Goal: Find contact information: Obtain details needed to contact an individual or organization

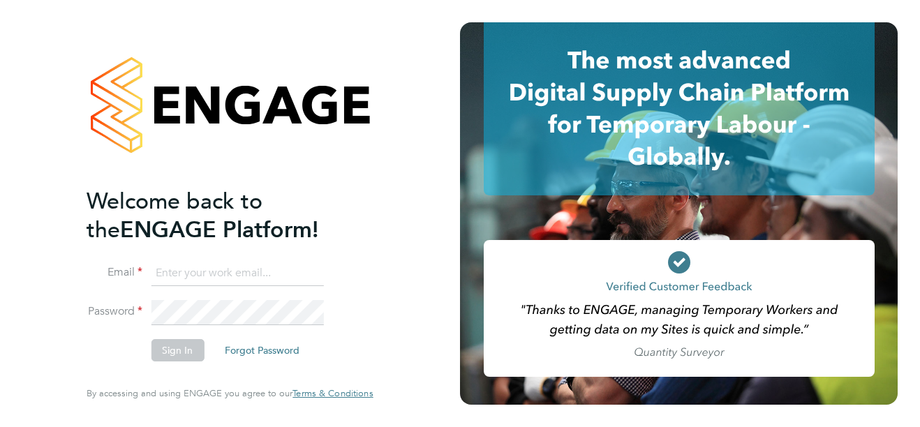
type input "support@sapphireorg.co.uk"
click at [177, 350] on button "Sign In" at bounding box center [177, 350] width 53 height 22
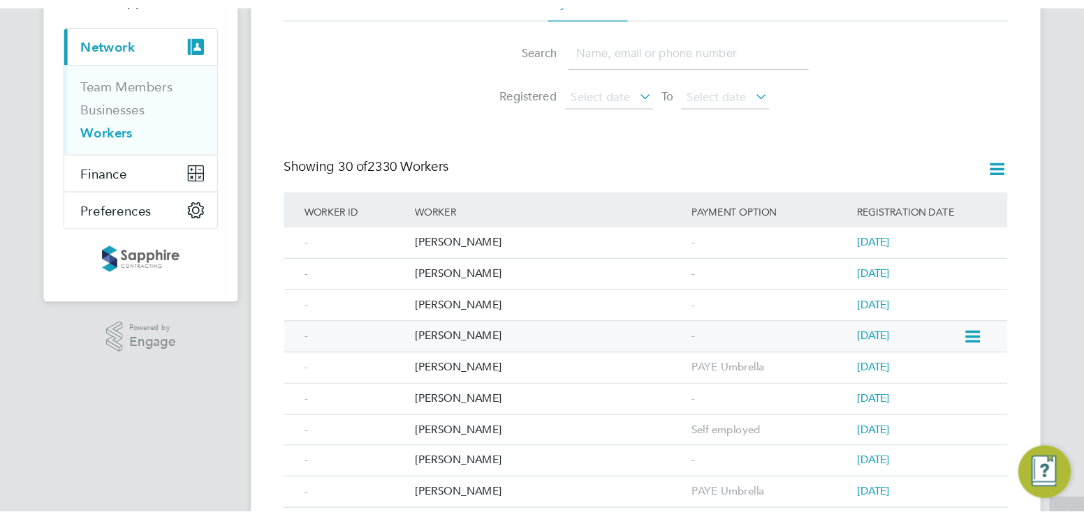
scroll to position [140, 0]
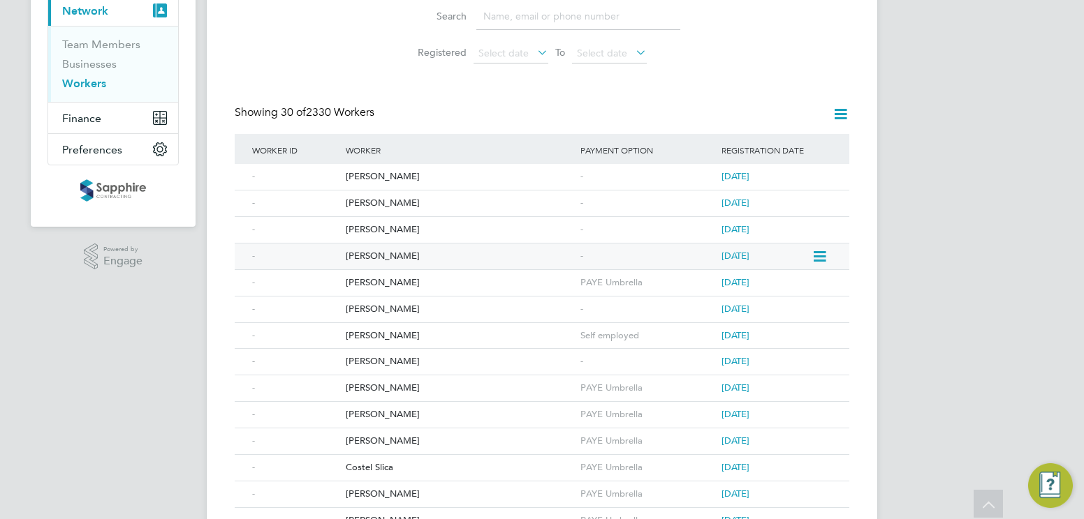
click at [393, 256] on div "[PERSON_NAME]" at bounding box center [459, 257] width 235 height 26
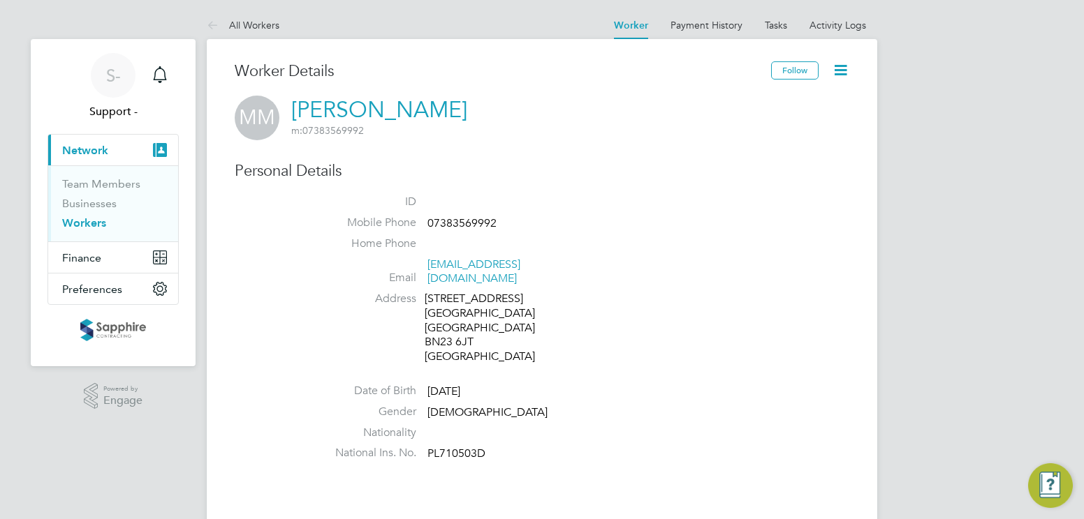
drag, startPoint x: 455, startPoint y: 112, endPoint x: 299, endPoint y: 107, distance: 156.5
click at [299, 107] on div "MM Malachi Mathiot m: 07383569992" at bounding box center [542, 118] width 614 height 45
click at [299, 107] on link "[PERSON_NAME]" at bounding box center [379, 109] width 176 height 27
drag, startPoint x: 290, startPoint y: 107, endPoint x: 449, endPoint y: 103, distance: 159.2
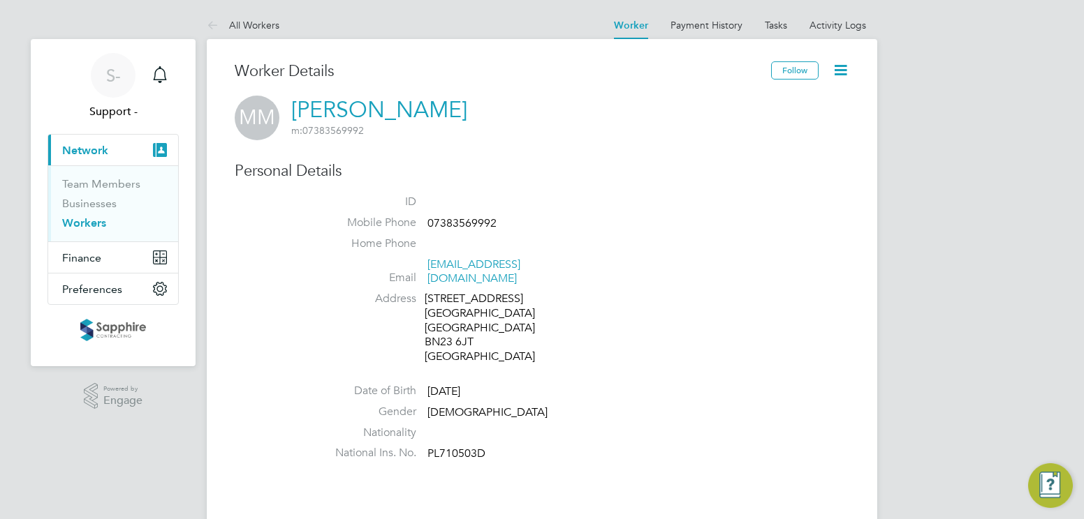
click at [449, 103] on div "MM Malachi Mathiot m: 07383569992" at bounding box center [542, 118] width 614 height 45
copy link "[PERSON_NAME]"
click at [839, 71] on icon at bounding box center [840, 69] width 17 height 17
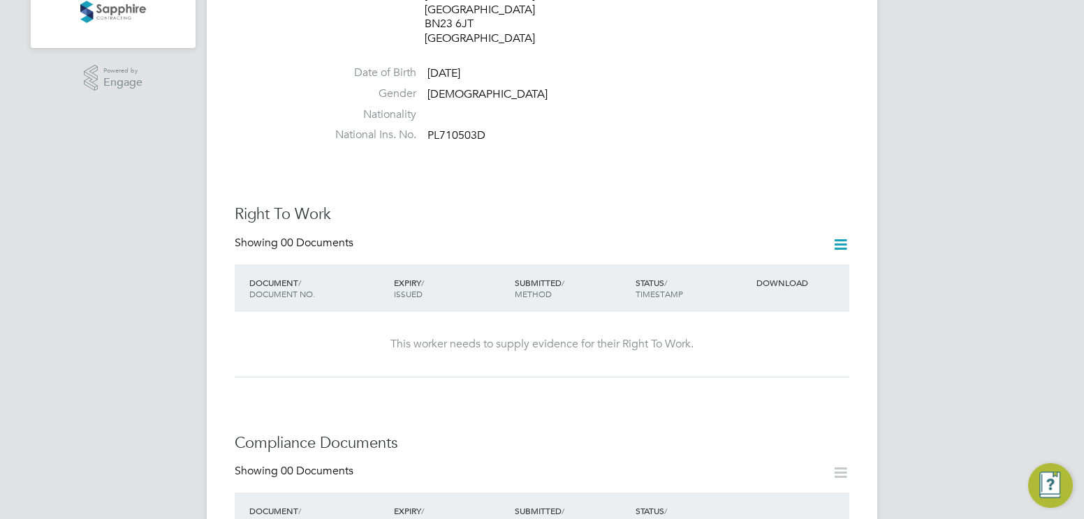
scroll to position [419, 0]
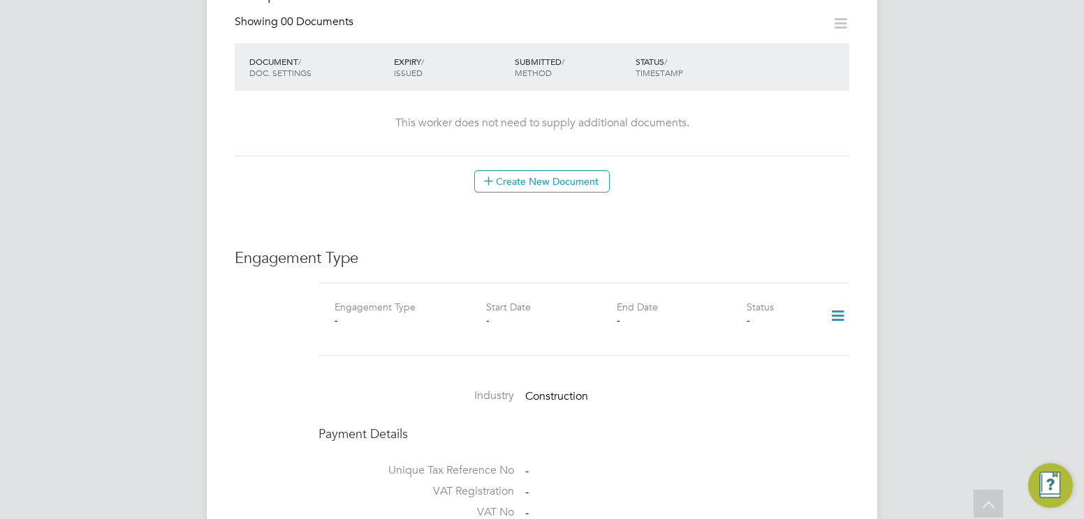
click at [836, 300] on icon at bounding box center [837, 316] width 24 height 32
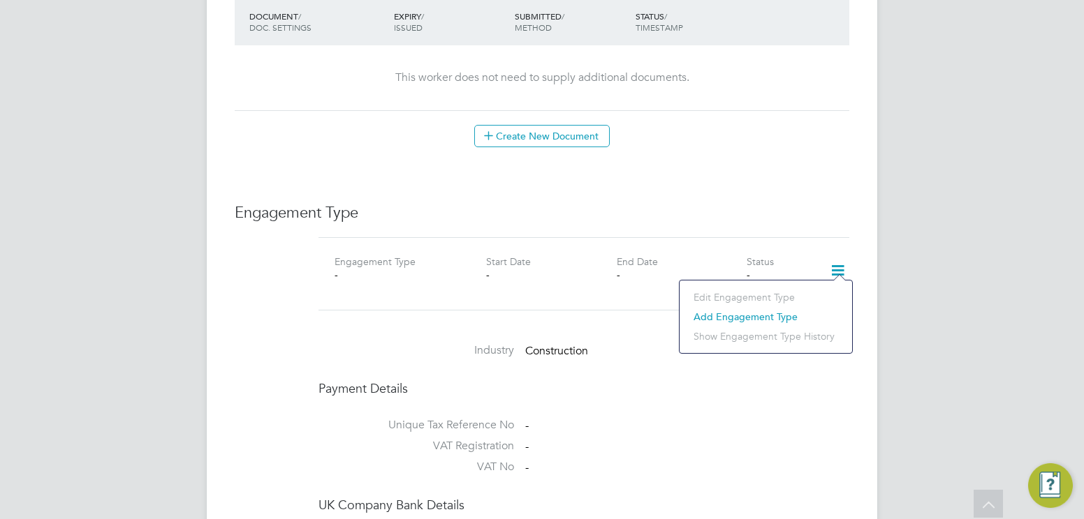
scroll to position [838, 0]
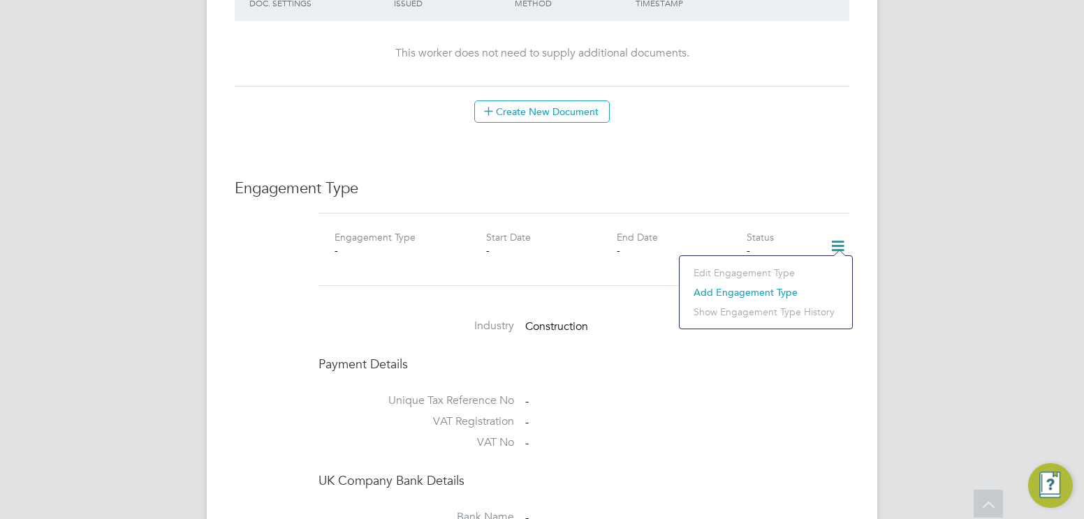
click at [739, 295] on li "Add Engagement Type" at bounding box center [765, 293] width 158 height 20
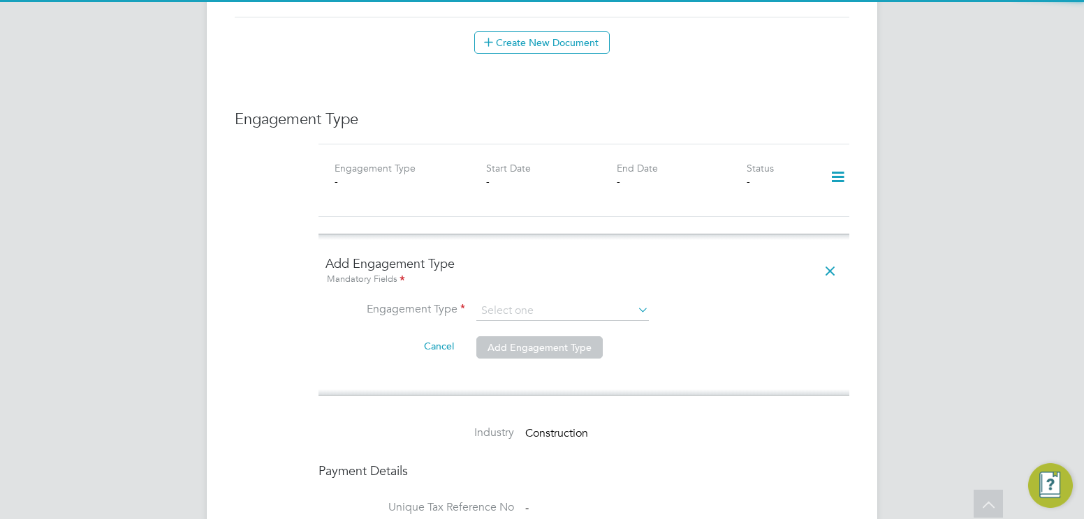
scroll to position [908, 0]
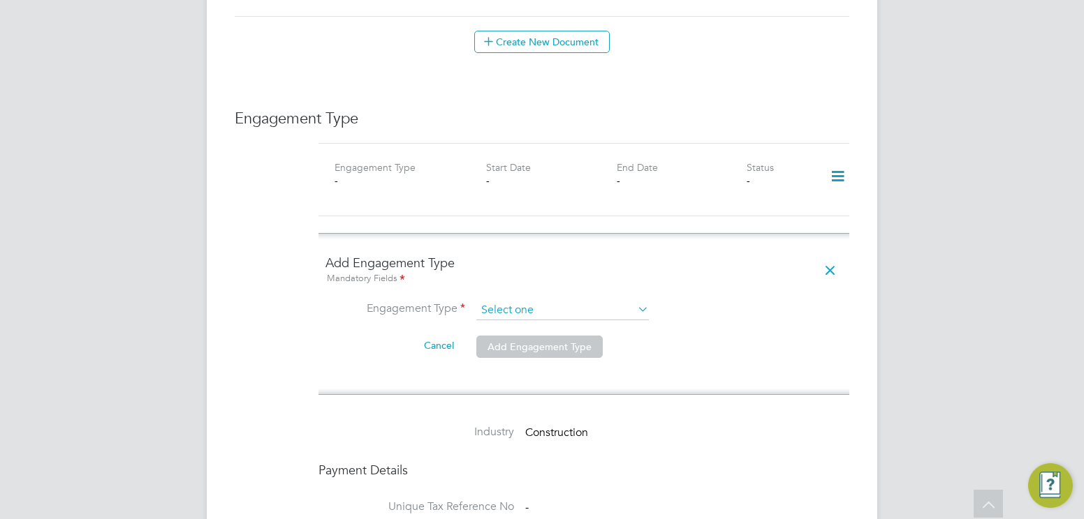
click at [630, 301] on input at bounding box center [562, 311] width 172 height 20
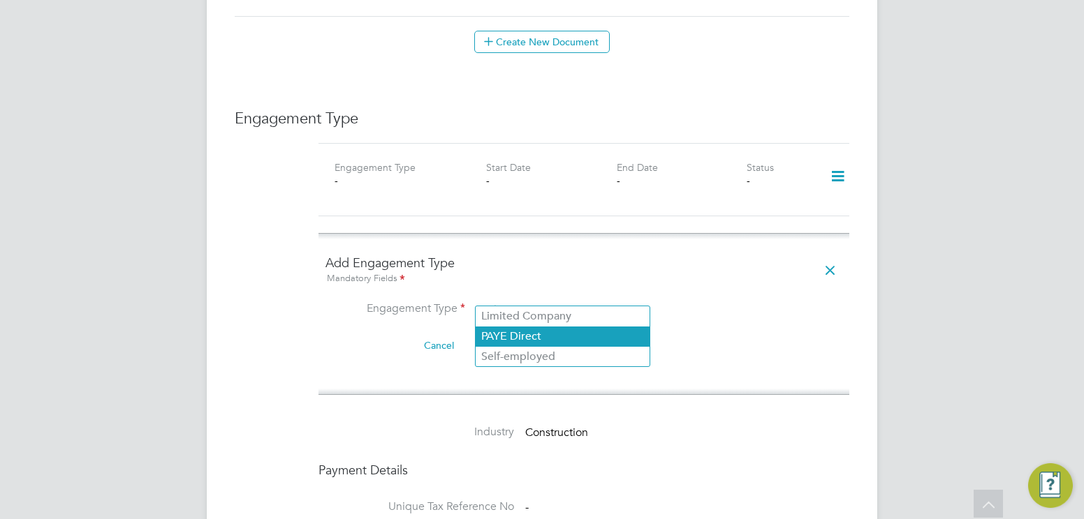
click at [538, 337] on li "PAYE Direct" at bounding box center [562, 337] width 174 height 20
type input "PAYE Direct"
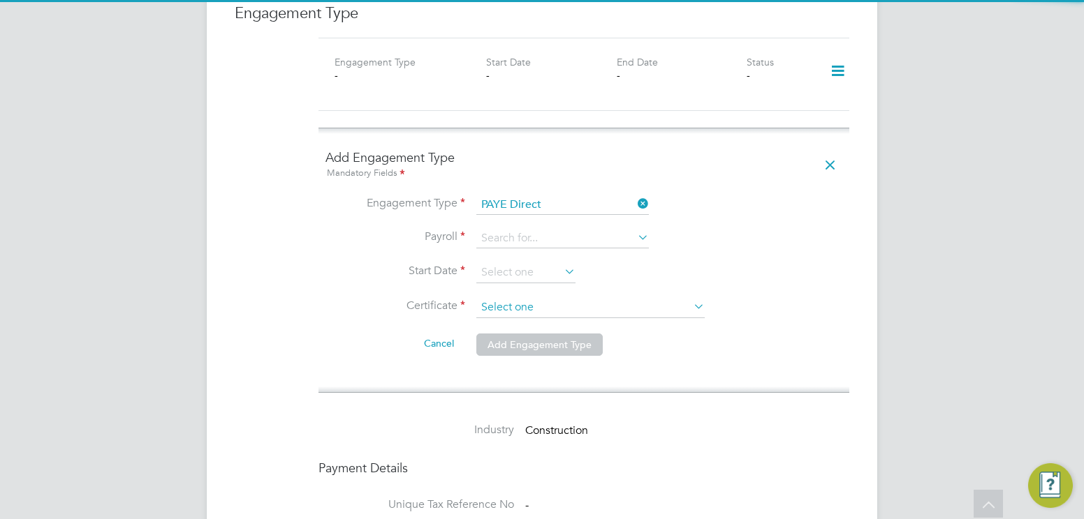
scroll to position [1047, 0]
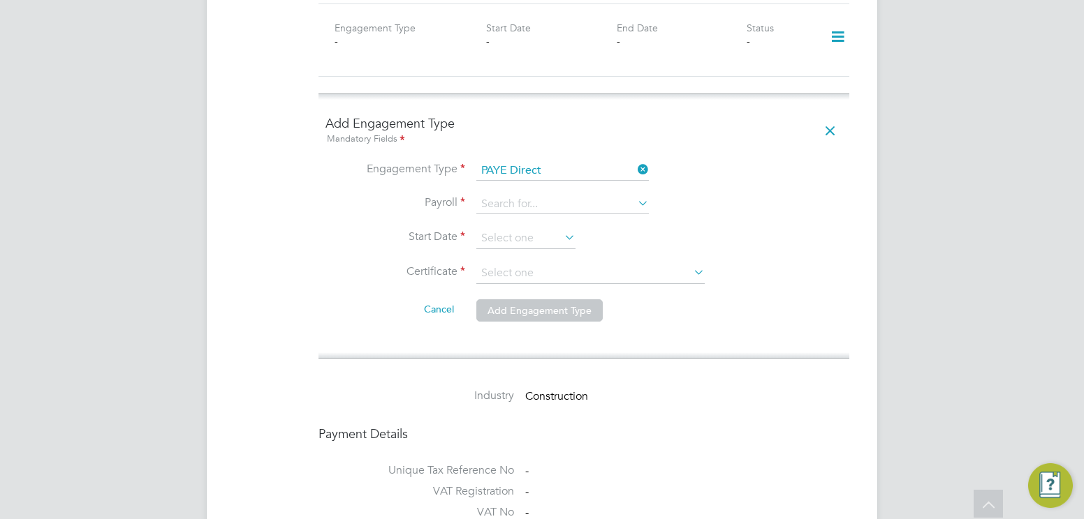
click at [635, 195] on icon at bounding box center [635, 203] width 0 height 20
click at [624, 209] on li "PAYE Umbrella" at bounding box center [562, 210] width 174 height 20
type input "PAYE Umbrella"
click at [544, 228] on input at bounding box center [525, 238] width 99 height 21
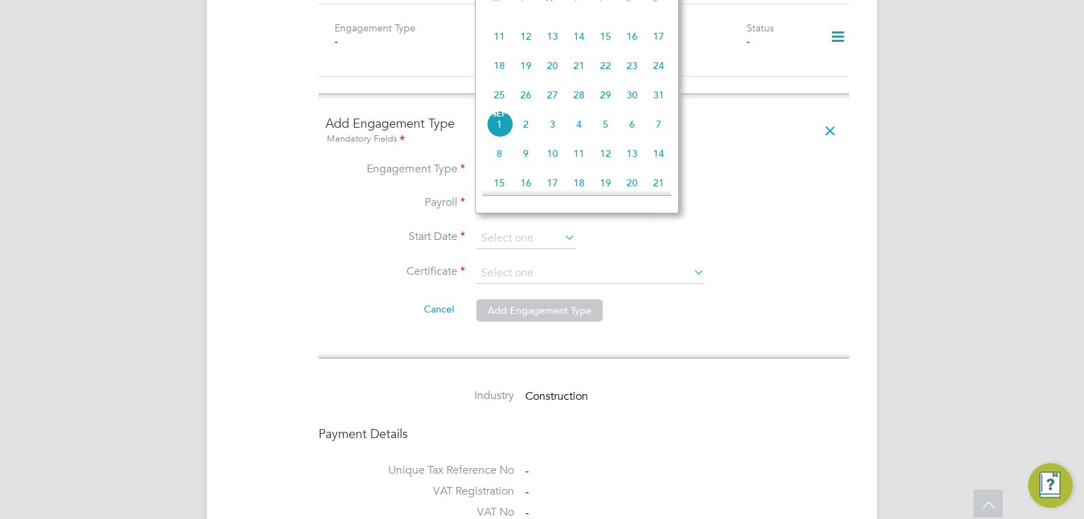
scroll to position [353, 0]
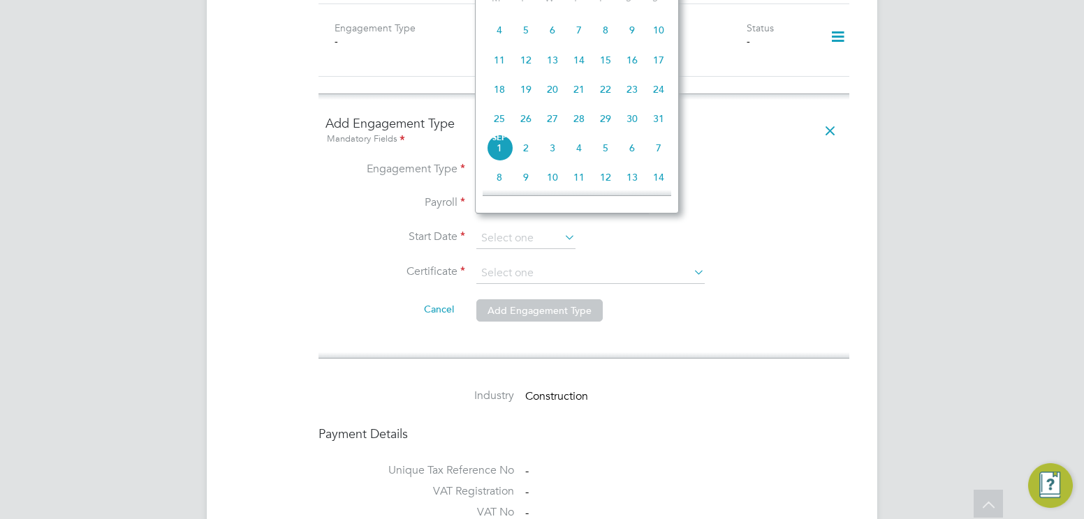
click at [503, 130] on span "25" at bounding box center [499, 118] width 27 height 27
type input "25 Aug 2025"
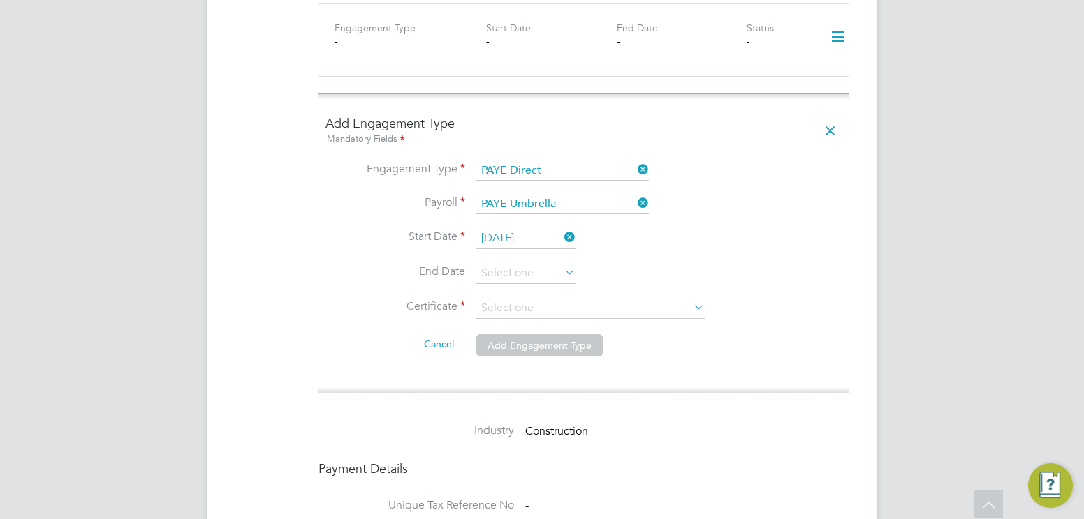
scroll to position [1117, 0]
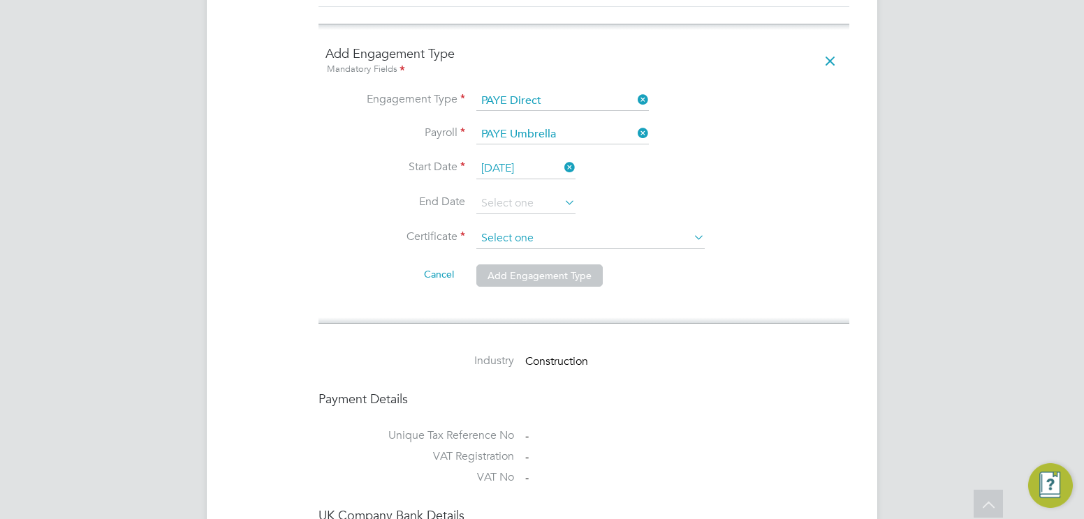
click at [624, 228] on input at bounding box center [590, 238] width 228 height 21
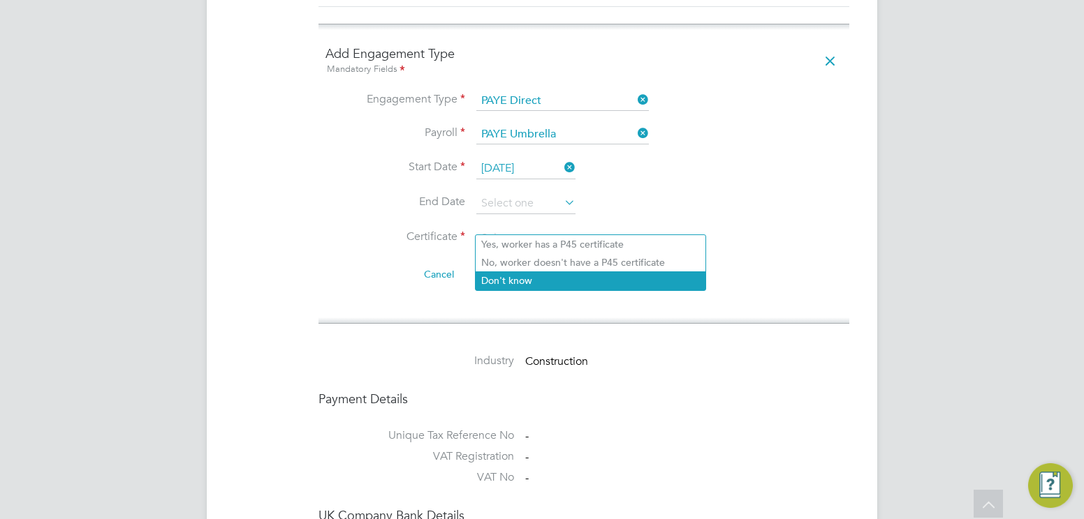
click at [603, 275] on li "Don't know" at bounding box center [590, 281] width 230 height 18
type input "Don't know"
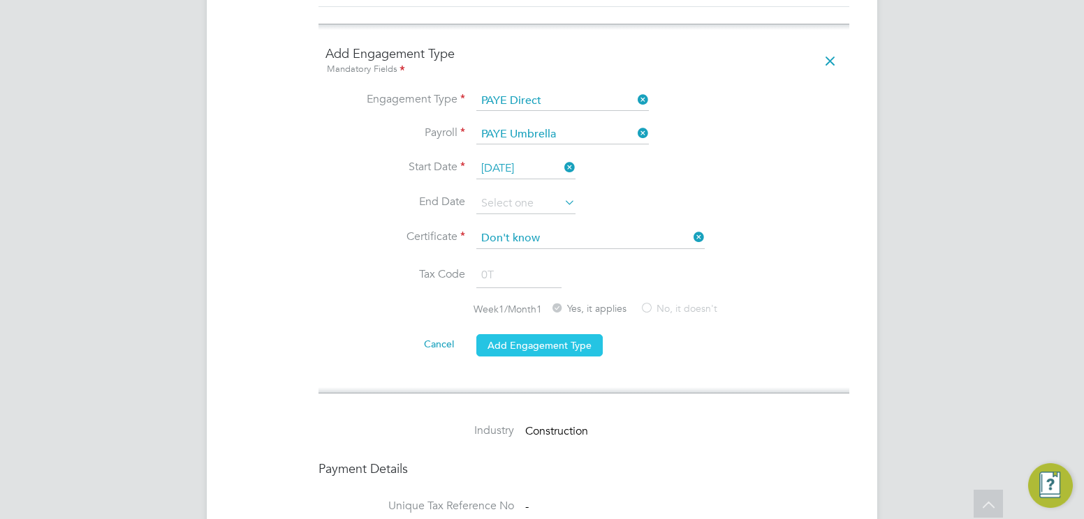
click at [573, 334] on button "Add Engagement Type" at bounding box center [539, 345] width 126 height 22
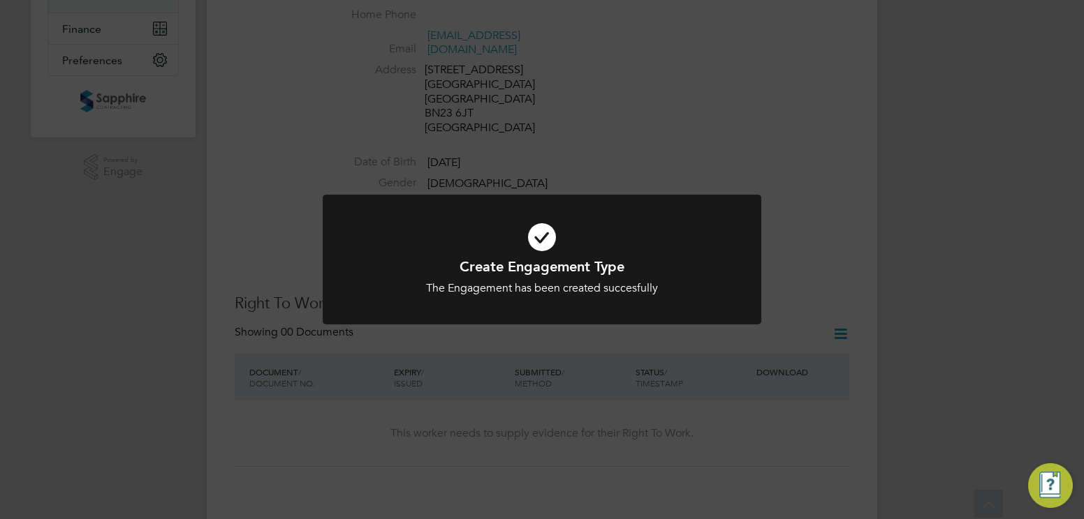
scroll to position [0, 0]
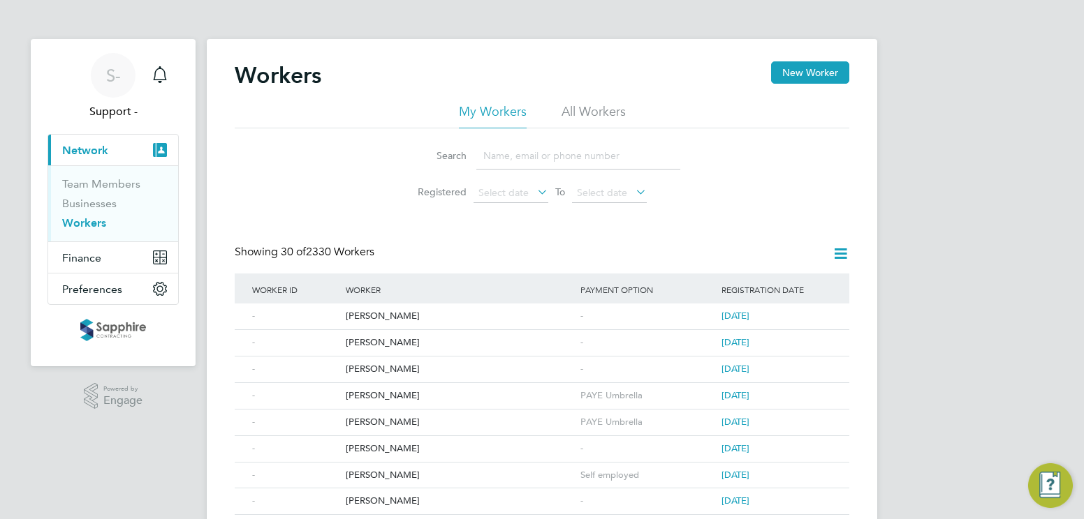
click at [88, 228] on link "Workers" at bounding box center [84, 222] width 44 height 13
click at [427, 363] on div "Andrew Dungate" at bounding box center [459, 370] width 235 height 26
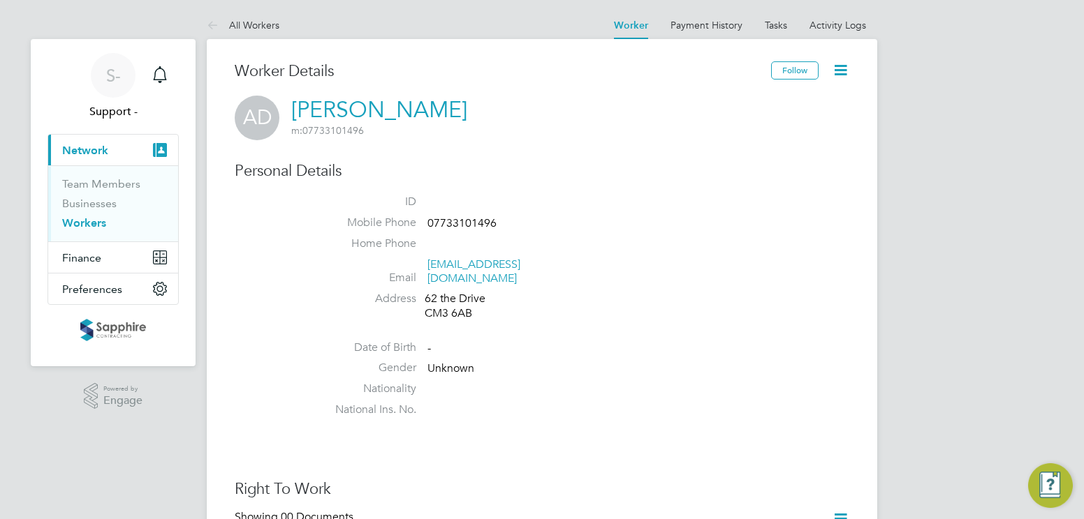
drag, startPoint x: 288, startPoint y: 106, endPoint x: 462, endPoint y: 105, distance: 173.2
click at [462, 105] on div "AD [PERSON_NAME] m: 07733101496" at bounding box center [542, 118] width 614 height 45
drag, startPoint x: 288, startPoint y: 107, endPoint x: 458, endPoint y: 110, distance: 170.4
click at [458, 110] on div "AD Andrew Dungate m: 07733101496" at bounding box center [542, 118] width 614 height 45
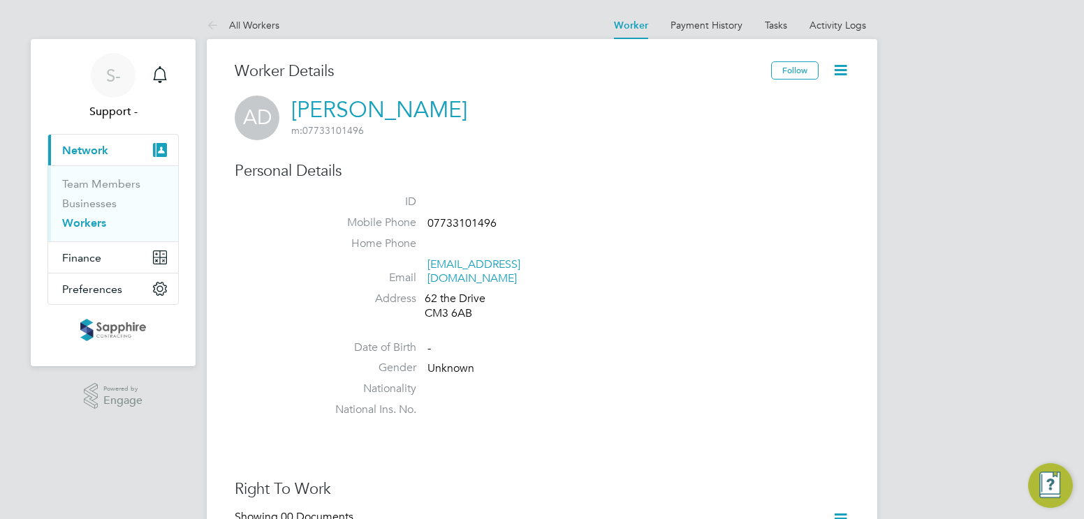
copy link "[PERSON_NAME]"
drag, startPoint x: 591, startPoint y: 264, endPoint x: 429, endPoint y: 270, distance: 161.4
click at [429, 270] on li "Email a.dungateelectrical@gmail.com" at bounding box center [583, 275] width 531 height 34
copy link "a.dungateelectrical@gmail.com"
drag, startPoint x: 88, startPoint y: 221, endPoint x: 129, endPoint y: 226, distance: 41.5
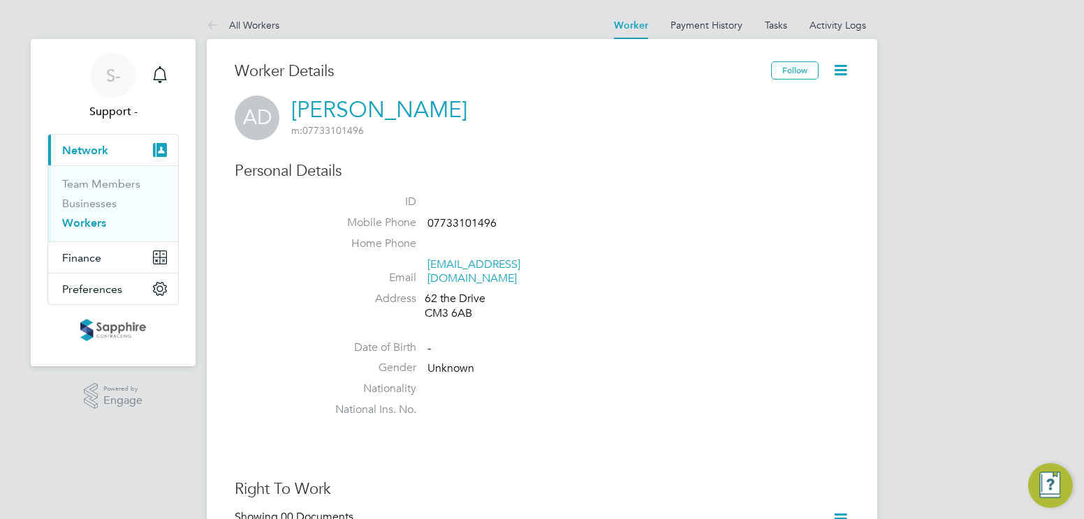
click at [88, 221] on link "Workers" at bounding box center [84, 222] width 44 height 13
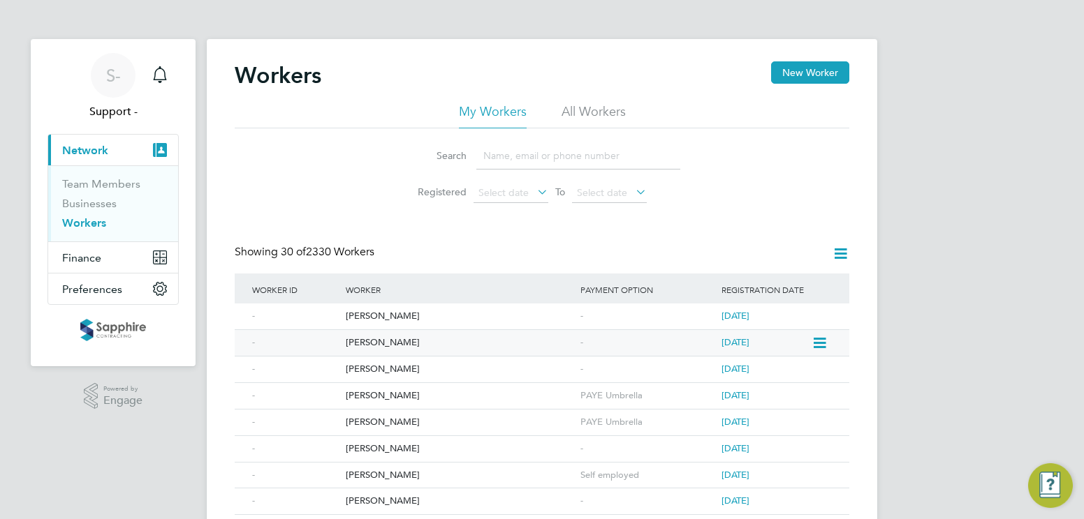
click at [383, 344] on div "[PERSON_NAME]" at bounding box center [459, 343] width 235 height 26
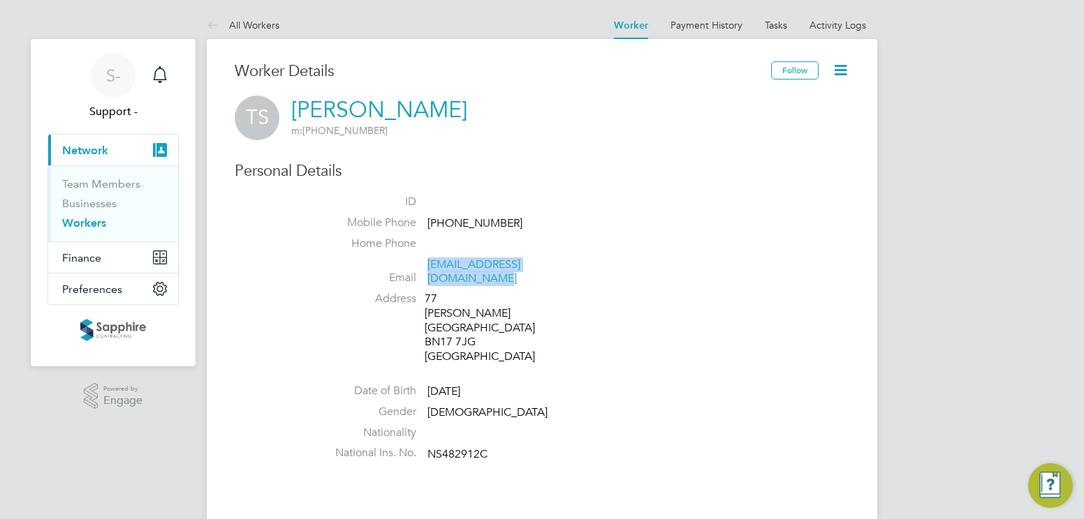
drag, startPoint x: 589, startPoint y: 270, endPoint x: 428, endPoint y: 263, distance: 160.7
click at [428, 263] on li "Email tobyscottpalmer@outlook.com" at bounding box center [583, 275] width 531 height 34
copy link "tobyscottpalmer@outlook.com"
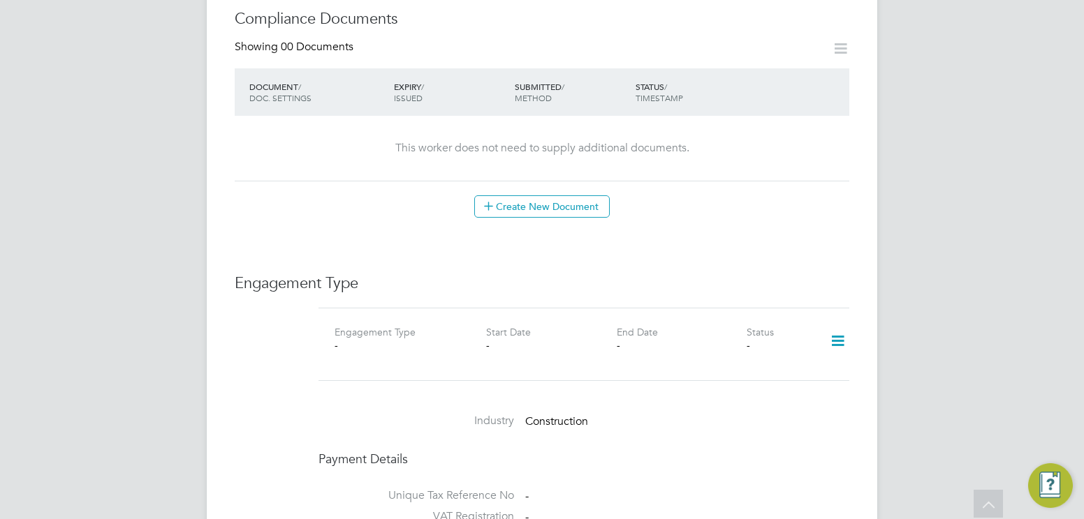
scroll to position [768, 0]
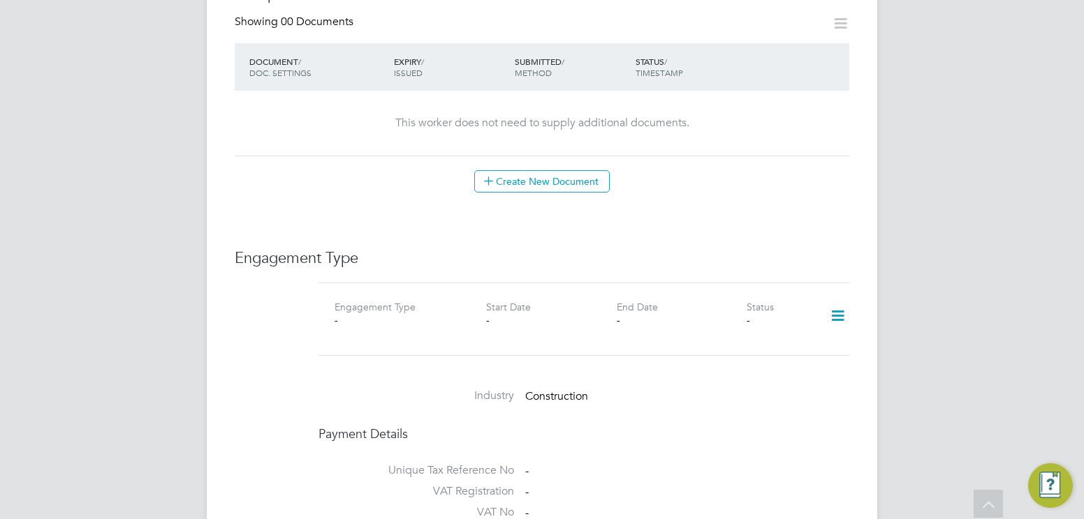
click at [837, 302] on icon at bounding box center [837, 316] width 24 height 32
click at [785, 367] on li "Add Engagement Type" at bounding box center [765, 363] width 158 height 20
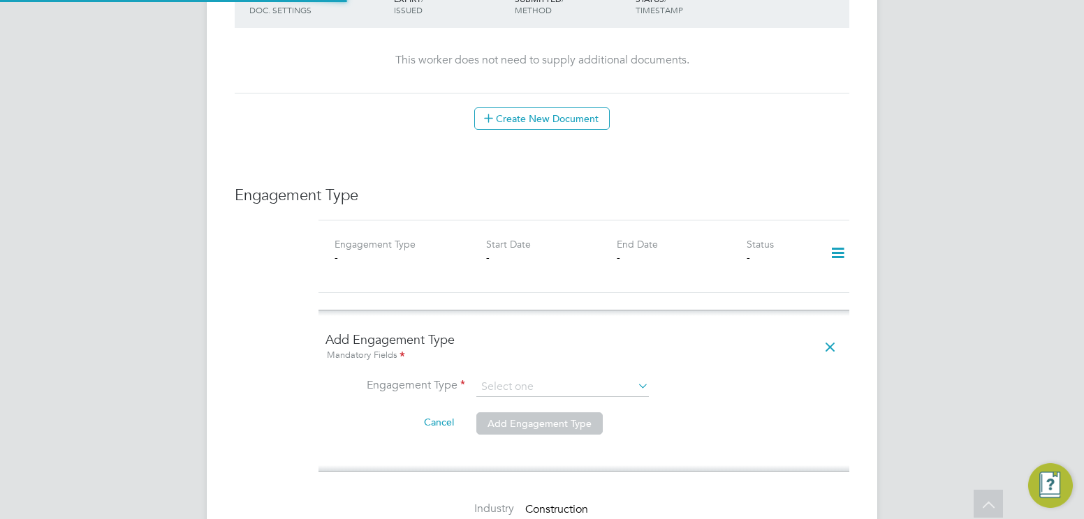
scroll to position [908, 0]
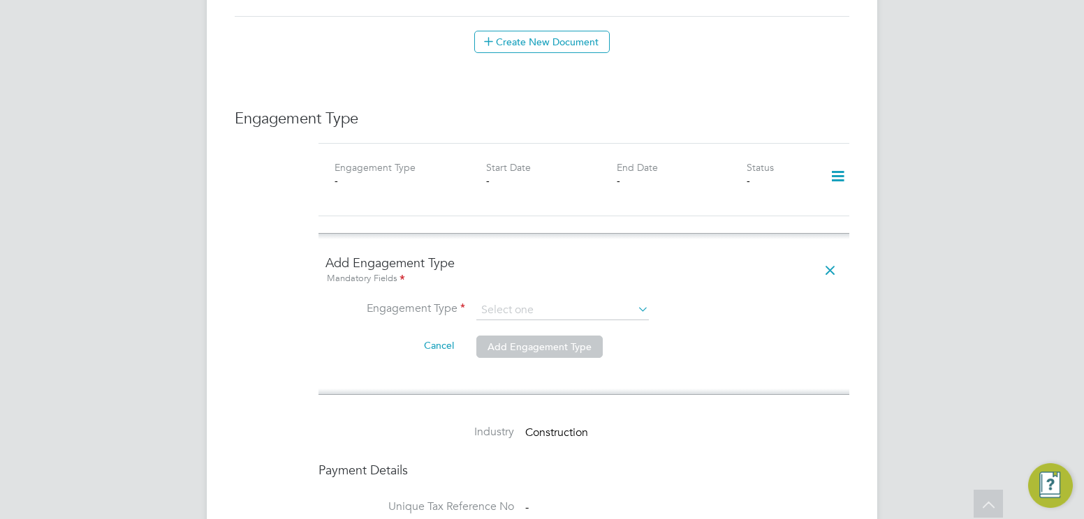
click at [654, 301] on li "Engagement Type" at bounding box center [583, 318] width 517 height 34
click at [635, 300] on icon at bounding box center [635, 310] width 0 height 20
click at [630, 301] on input at bounding box center [562, 311] width 172 height 20
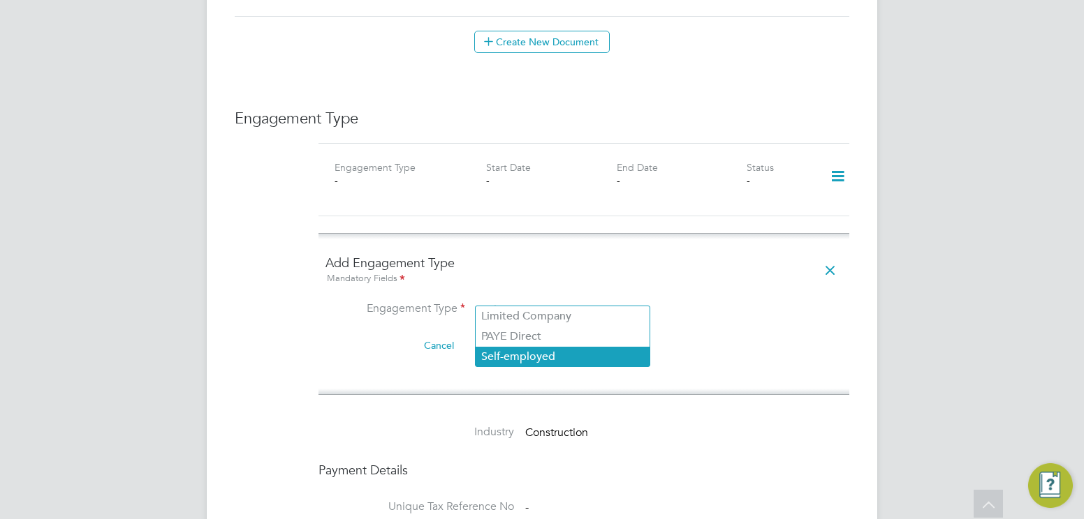
click at [527, 348] on li "Self-employed" at bounding box center [562, 357] width 174 height 20
type input "Self-employed"
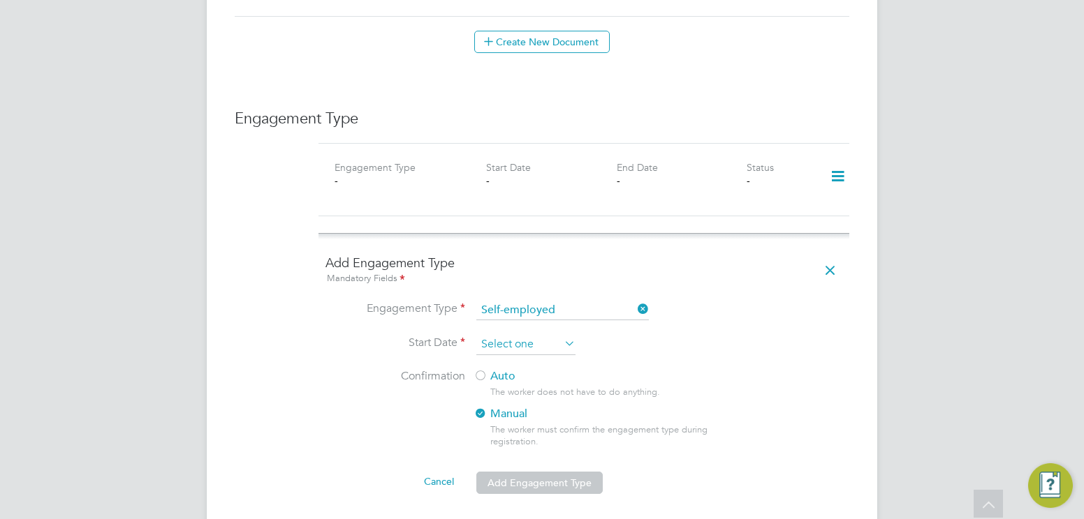
click at [527, 334] on input at bounding box center [525, 344] width 99 height 21
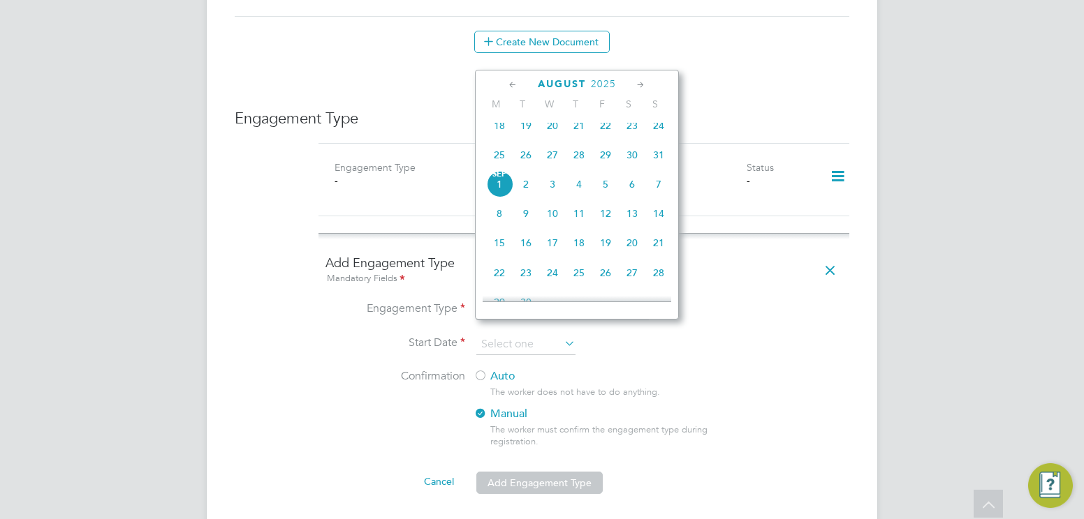
scroll to position [353, 0]
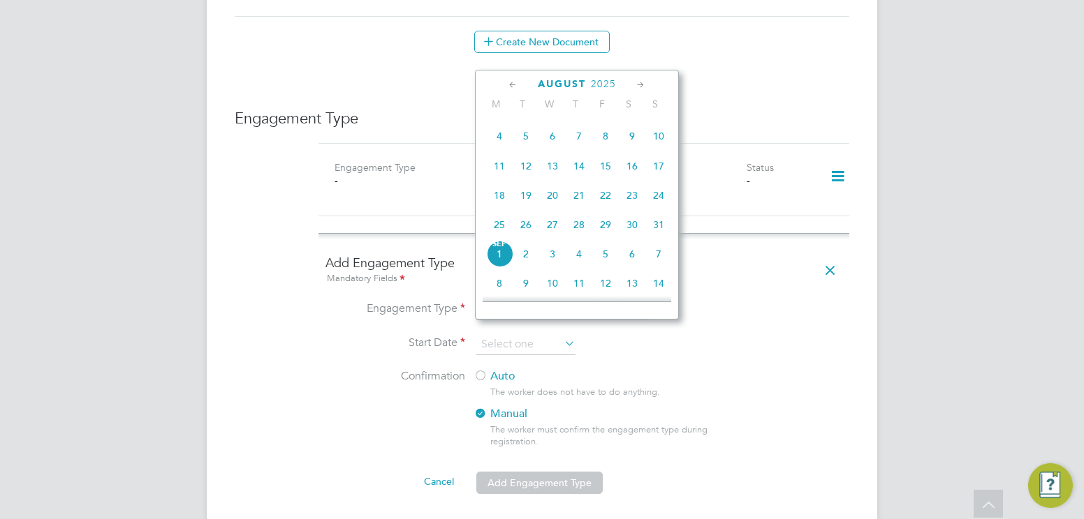
click at [499, 232] on span "25" at bounding box center [499, 225] width 27 height 27
type input "25 Aug 2025"
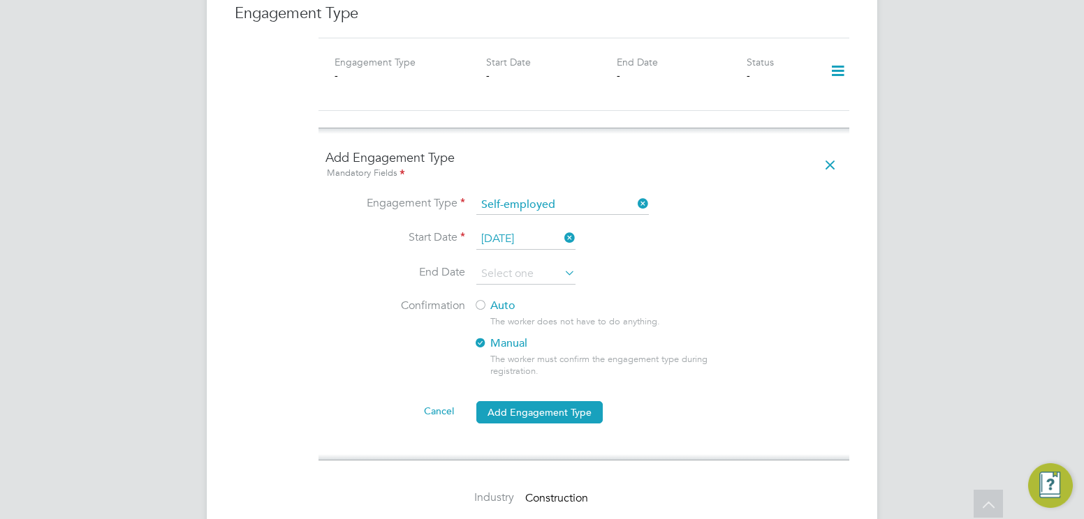
scroll to position [1047, 0]
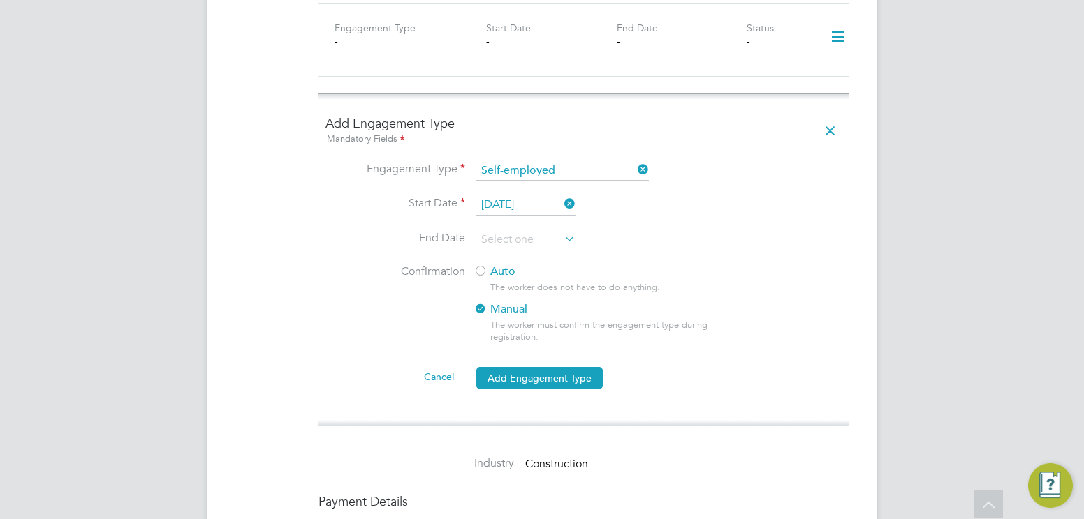
click at [482, 265] on div at bounding box center [480, 272] width 14 height 14
click at [526, 367] on button "Add Engagement Type" at bounding box center [539, 378] width 126 height 22
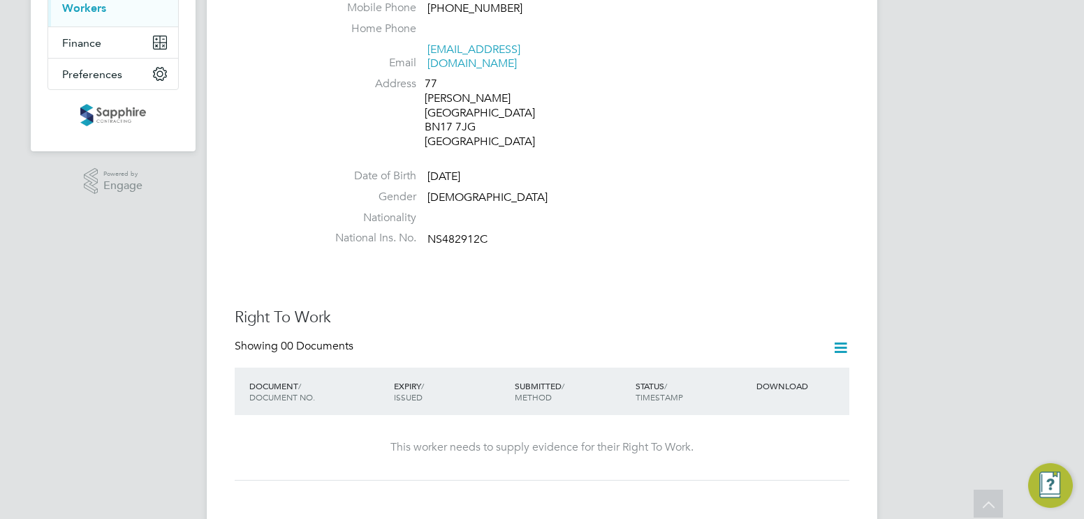
scroll to position [0, 0]
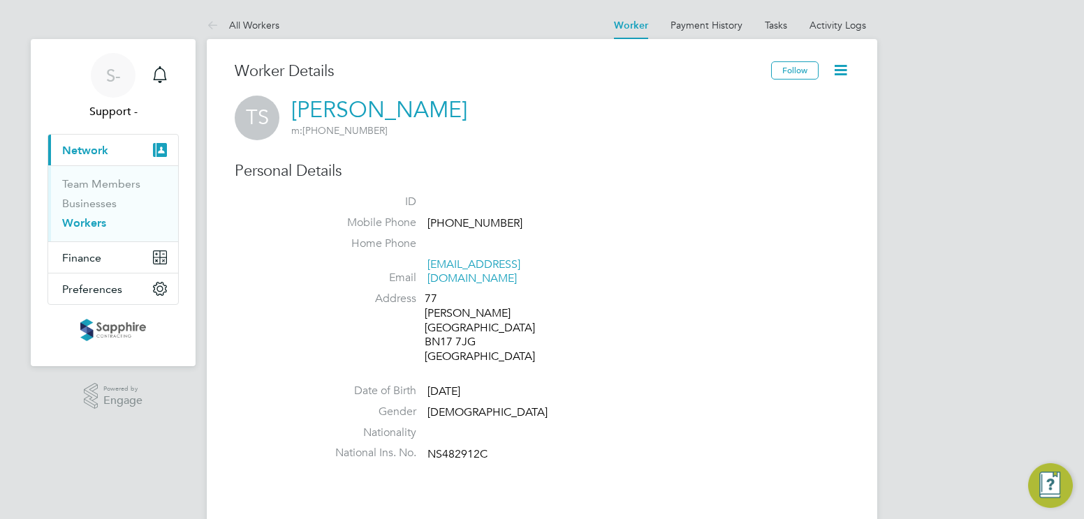
click at [78, 224] on link "Workers" at bounding box center [84, 222] width 44 height 13
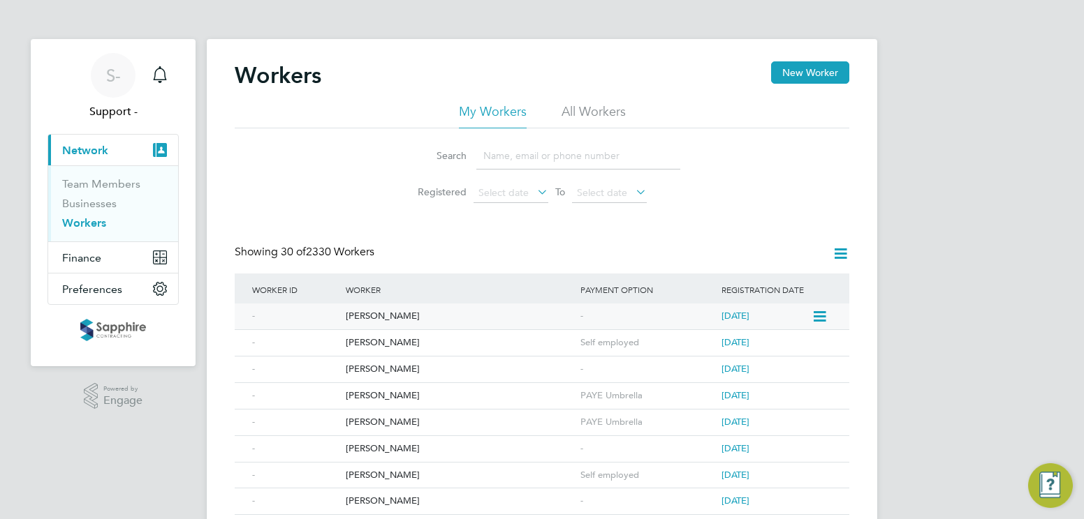
click at [404, 313] on div "[PERSON_NAME]" at bounding box center [459, 317] width 235 height 26
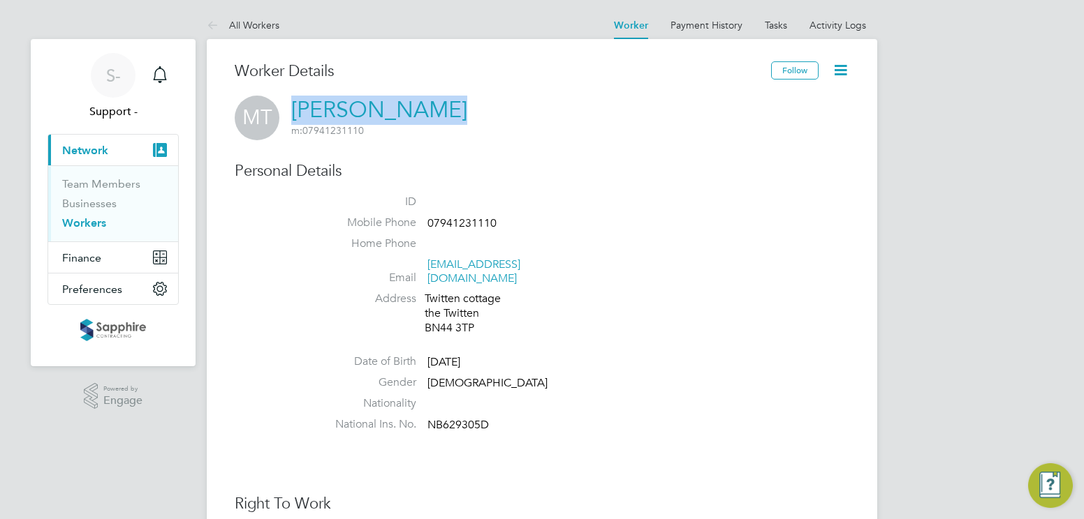
drag, startPoint x: 290, startPoint y: 105, endPoint x: 452, endPoint y: 111, distance: 162.1
click at [452, 111] on div "MT [PERSON_NAME] m: 07941231110" at bounding box center [542, 118] width 614 height 45
copy link "[PERSON_NAME]"
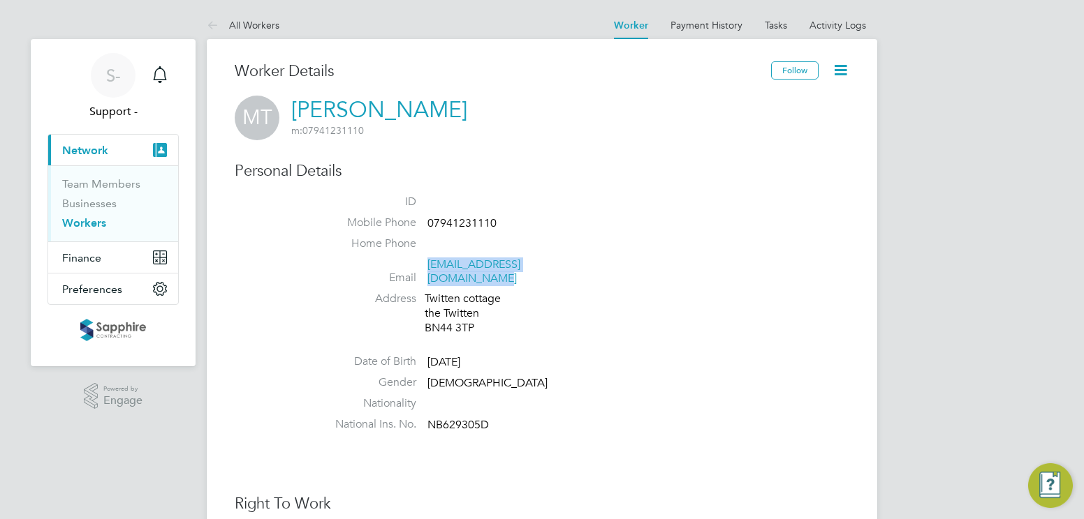
drag, startPoint x: 582, startPoint y: 267, endPoint x: 429, endPoint y: 270, distance: 152.2
click at [429, 270] on li "Email [EMAIL_ADDRESS][DOMAIN_NAME]" at bounding box center [583, 275] width 531 height 34
copy link "[EMAIL_ADDRESS][DOMAIN_NAME]"
drag, startPoint x: 459, startPoint y: 106, endPoint x: 295, endPoint y: 111, distance: 164.1
click at [295, 111] on div "MT [PERSON_NAME] m: 07941231110" at bounding box center [542, 118] width 614 height 45
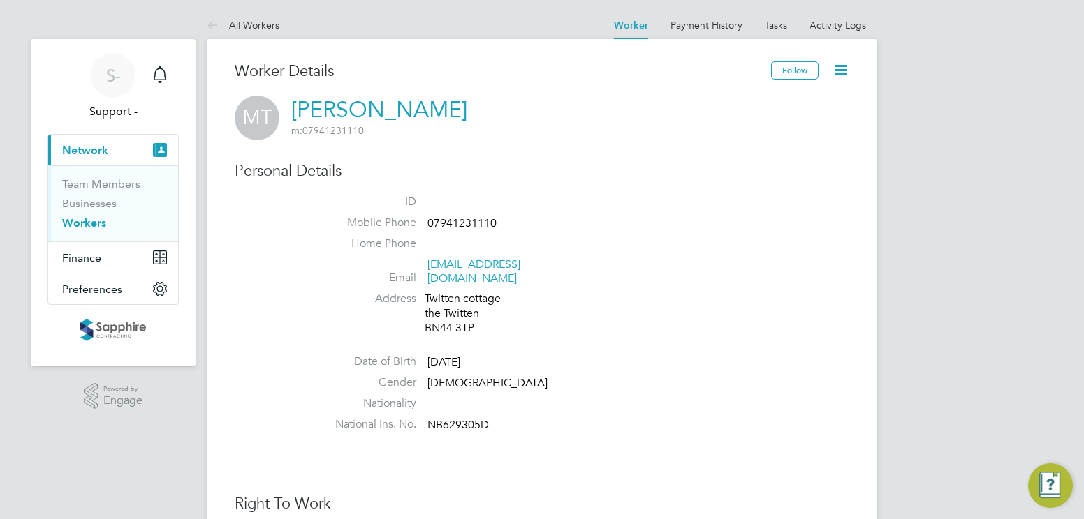
drag, startPoint x: 289, startPoint y: 104, endPoint x: 449, endPoint y: 101, distance: 159.9
click at [449, 101] on div "MT [PERSON_NAME] m: 07941231110" at bounding box center [542, 118] width 614 height 45
copy link "[PERSON_NAME]"
drag, startPoint x: 470, startPoint y: 414, endPoint x: 427, endPoint y: 415, distance: 42.6
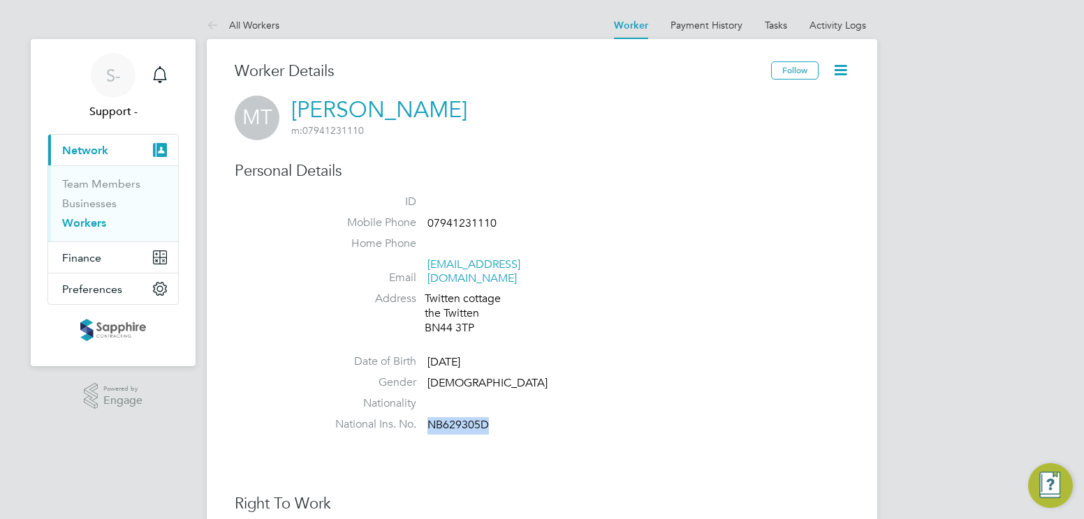
click at [427, 418] on li "National Ins. No. NB629305D" at bounding box center [583, 428] width 531 height 21
copy span "NB629305D"
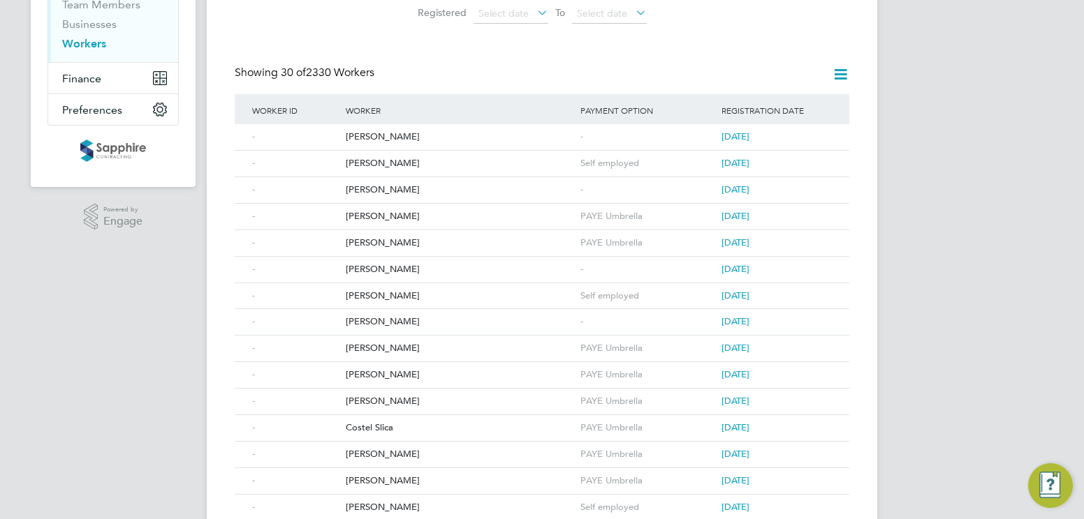
scroll to position [209, 0]
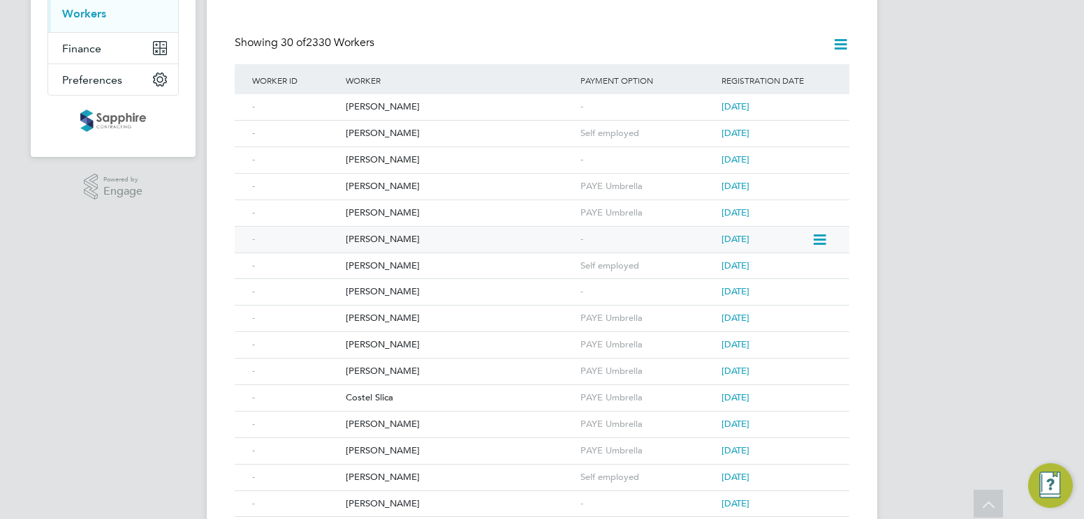
click at [360, 237] on div "[PERSON_NAME]" at bounding box center [459, 240] width 235 height 26
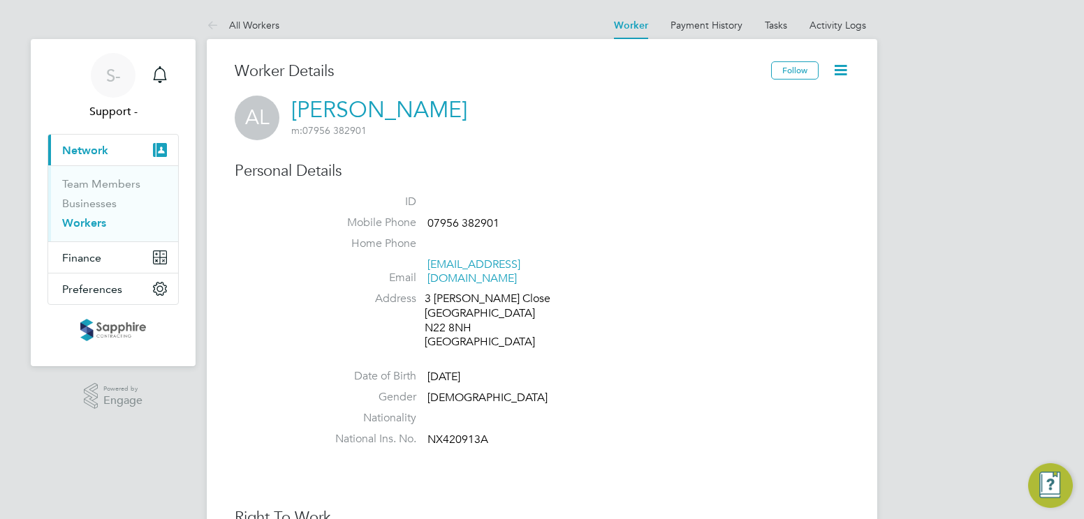
click at [480, 432] on li "National Ins. No. NX420913A" at bounding box center [583, 442] width 531 height 21
copy span "NX420913A"
drag, startPoint x: 75, startPoint y: 223, endPoint x: 199, endPoint y: 230, distance: 123.8
click at [75, 223] on link "Workers" at bounding box center [84, 222] width 44 height 13
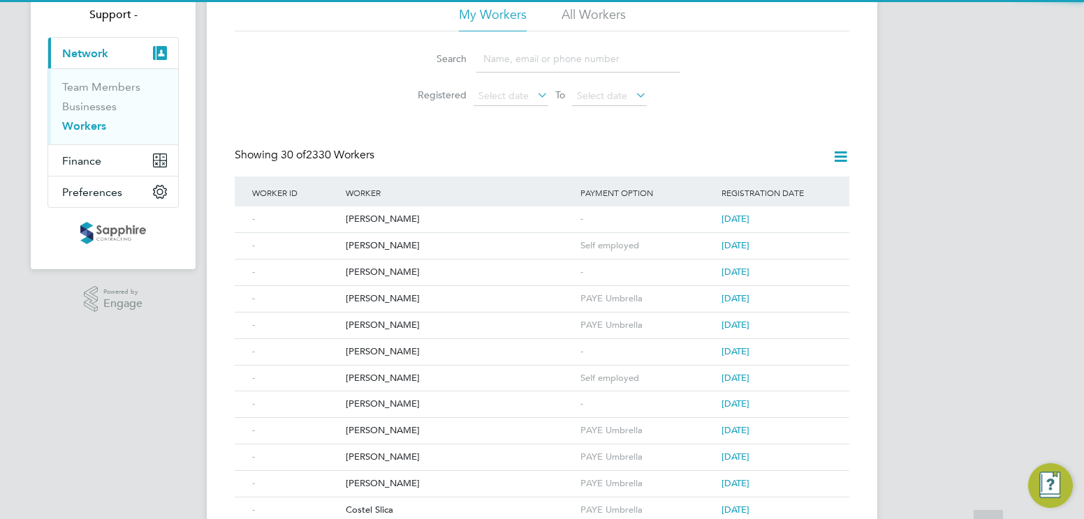
scroll to position [140, 0]
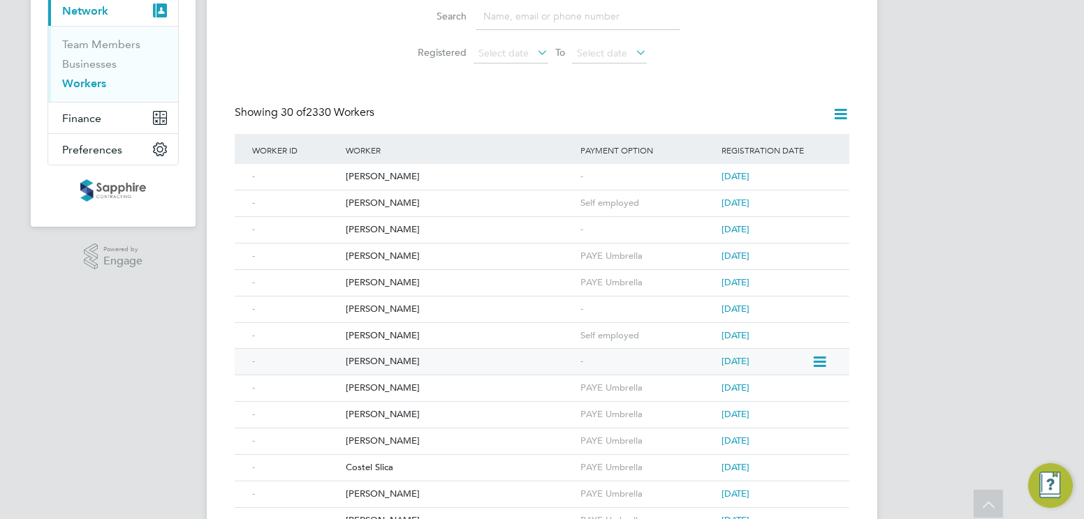
click at [397, 360] on div "Jordon Taylor" at bounding box center [459, 362] width 235 height 26
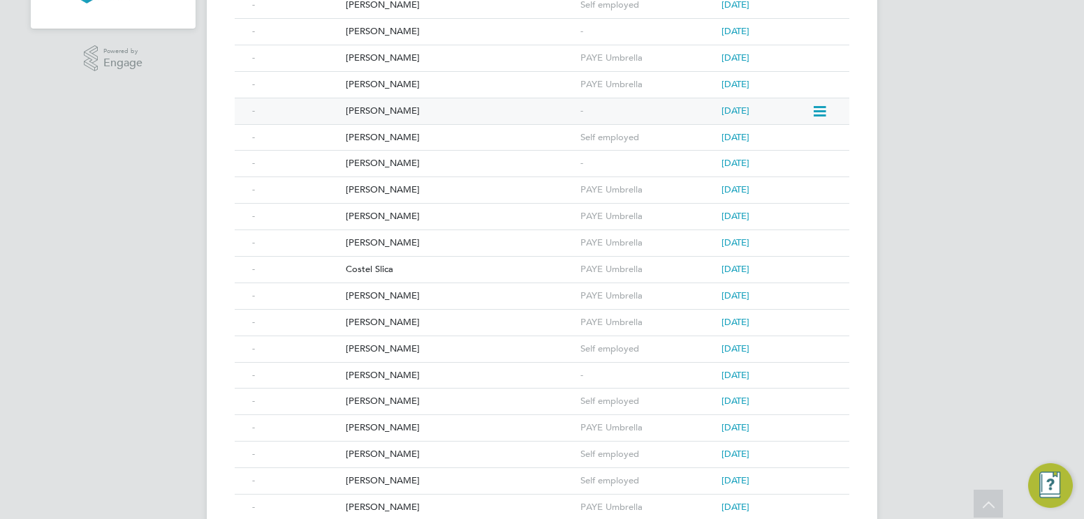
scroll to position [349, 0]
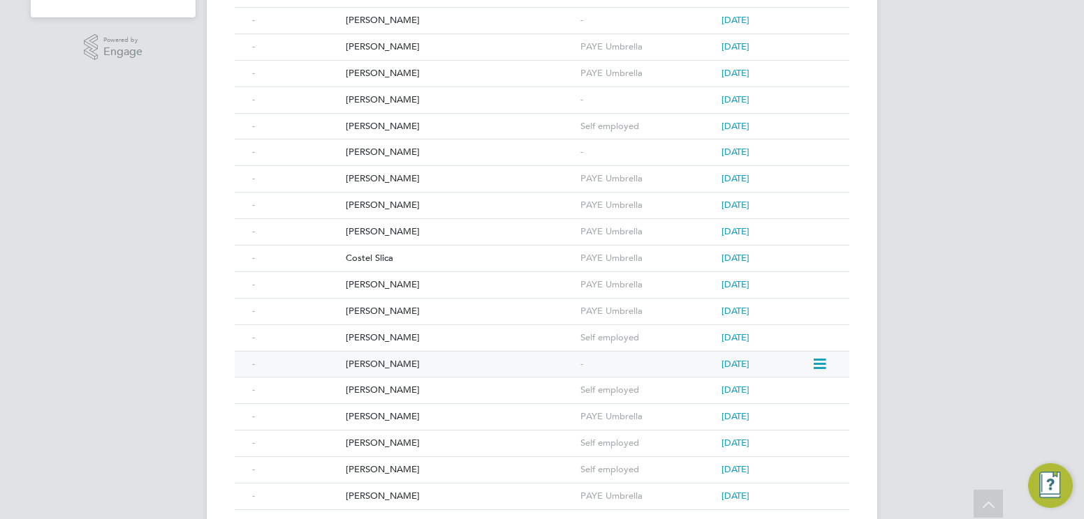
click at [358, 363] on div "[PERSON_NAME]" at bounding box center [459, 365] width 235 height 26
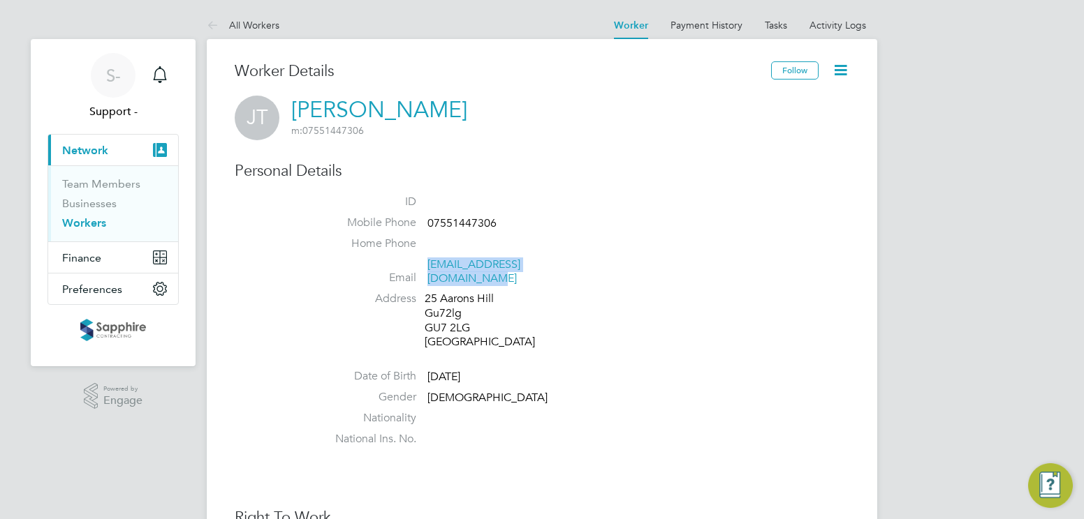
drag, startPoint x: 575, startPoint y: 263, endPoint x: 427, endPoint y: 266, distance: 147.3
click at [427, 266] on li "Email jordontaylor2018@gmail.com" at bounding box center [583, 275] width 531 height 34
copy link "jordontaylor2018@gmail.com"
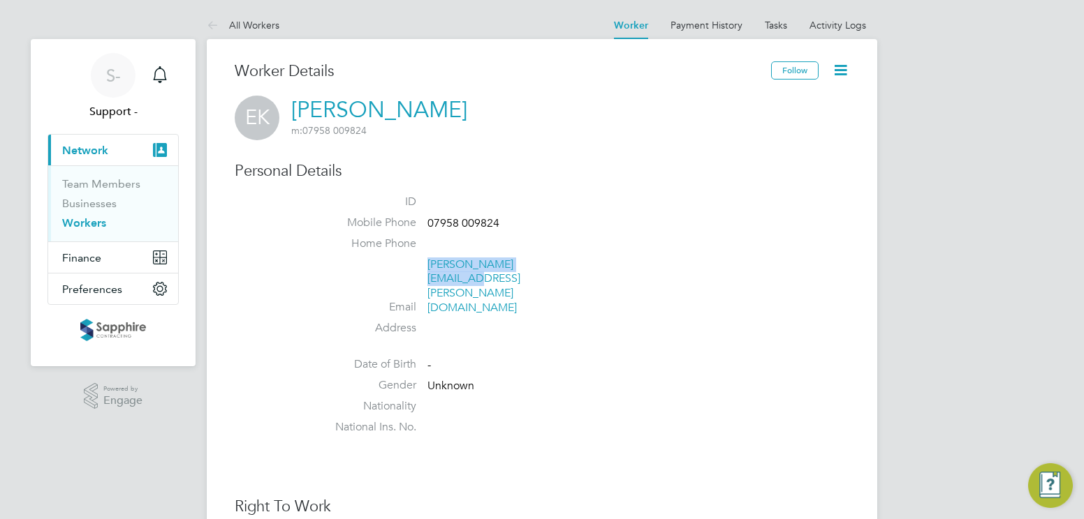
drag, startPoint x: 495, startPoint y: 270, endPoint x: 430, endPoint y: 271, distance: 64.9
click at [430, 271] on li "Email [PERSON_NAME][EMAIL_ADDRESS][PERSON_NAME][DOMAIN_NAME]" at bounding box center [583, 290] width 531 height 64
copy link "[PERSON_NAME][EMAIL_ADDRESS][PERSON_NAME][DOMAIN_NAME]"
drag, startPoint x: 443, startPoint y: 115, endPoint x: 289, endPoint y: 112, distance: 154.3
click at [289, 112] on div "EK [PERSON_NAME] m: 07958 009824" at bounding box center [542, 118] width 614 height 45
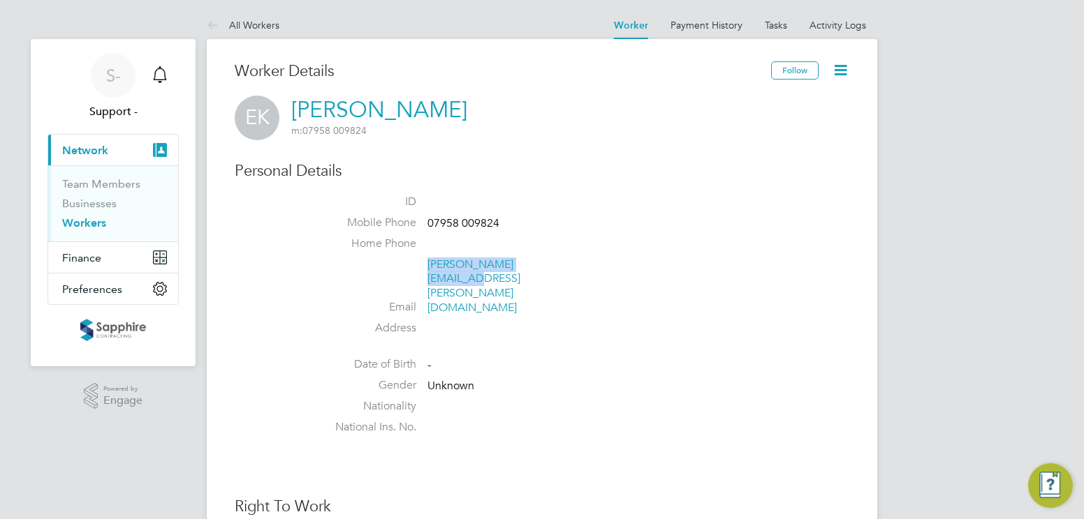
copy h2 "[PERSON_NAME] m: 07958 009824"
